Goal: Task Accomplishment & Management: Use online tool/utility

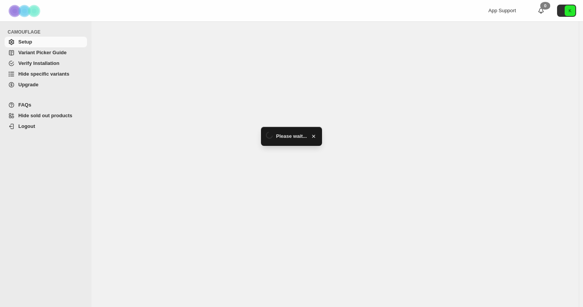
click at [52, 76] on span "Hide specific variants" at bounding box center [43, 74] width 51 height 6
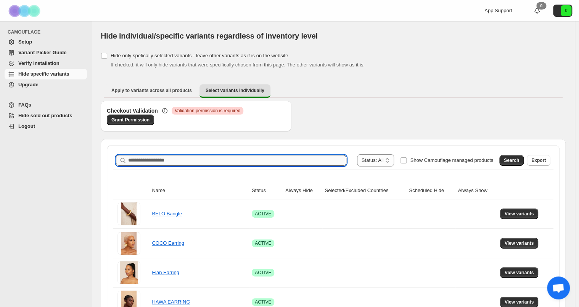
click at [333, 160] on input "Search product name" at bounding box center [237, 160] width 218 height 11
type input "**********"
click at [512, 162] on span "Search" at bounding box center [511, 160] width 15 height 6
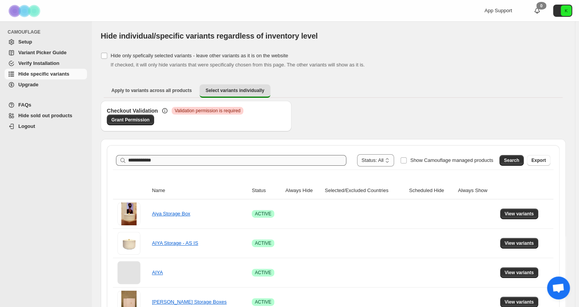
scroll to position [44, 0]
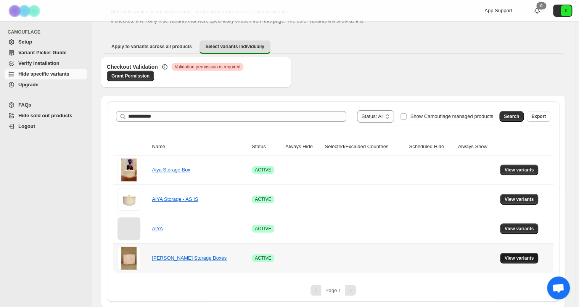
click at [522, 259] on span "View variants" at bounding box center [519, 258] width 29 height 6
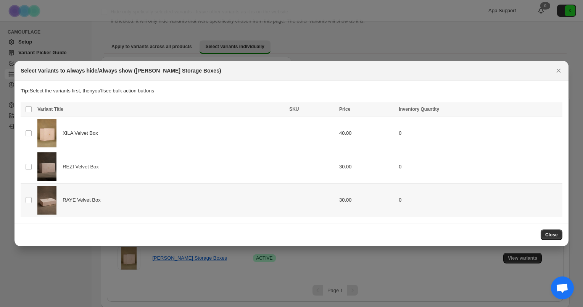
click at [187, 187] on div "RAYE Velvet Box" at bounding box center [160, 200] width 247 height 29
click at [401, 107] on span "Always hide" at bounding box center [391, 110] width 26 height 6
